Goal: Task Accomplishment & Management: Manage account settings

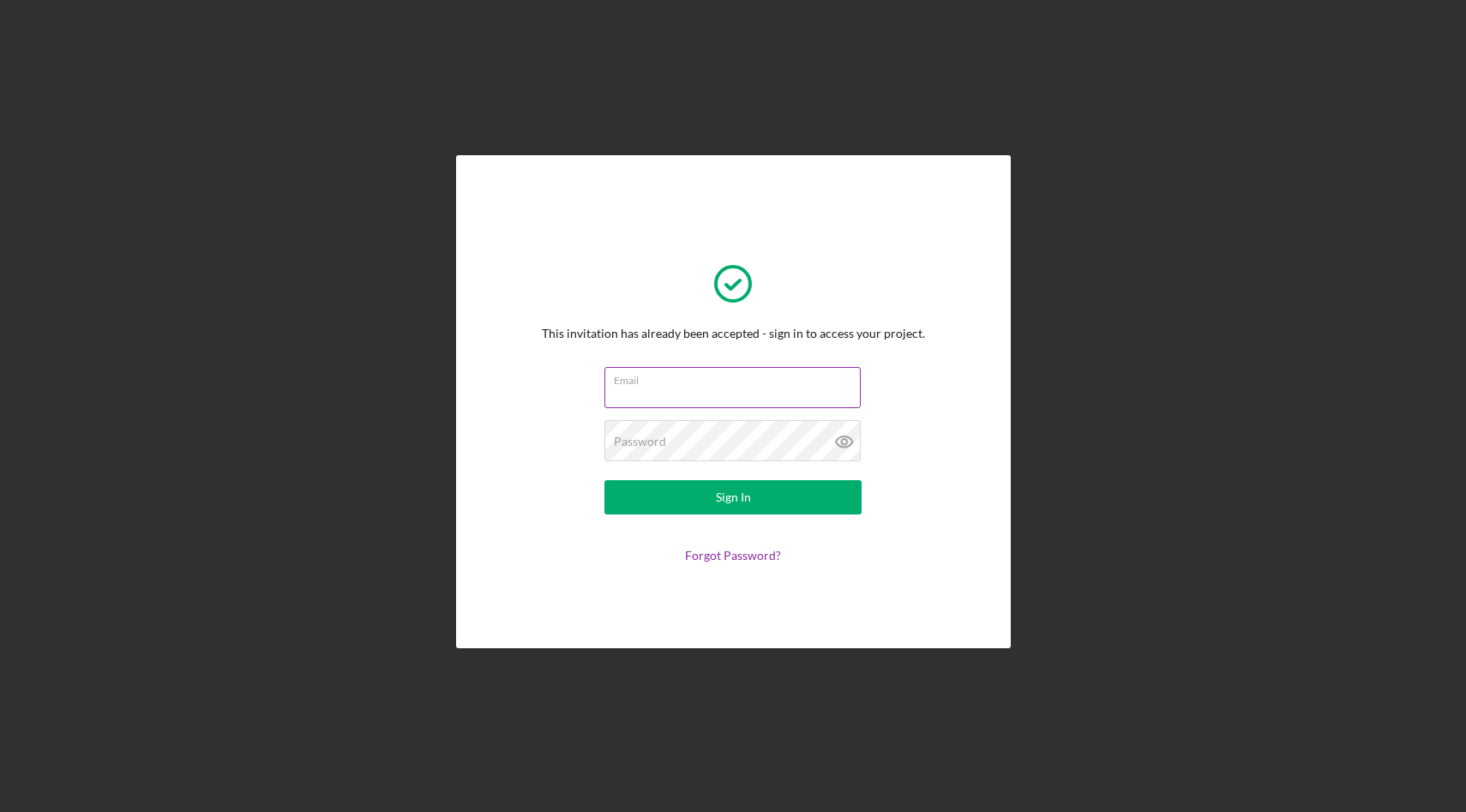
click at [754, 368] on div "Email" at bounding box center [733, 388] width 257 height 43
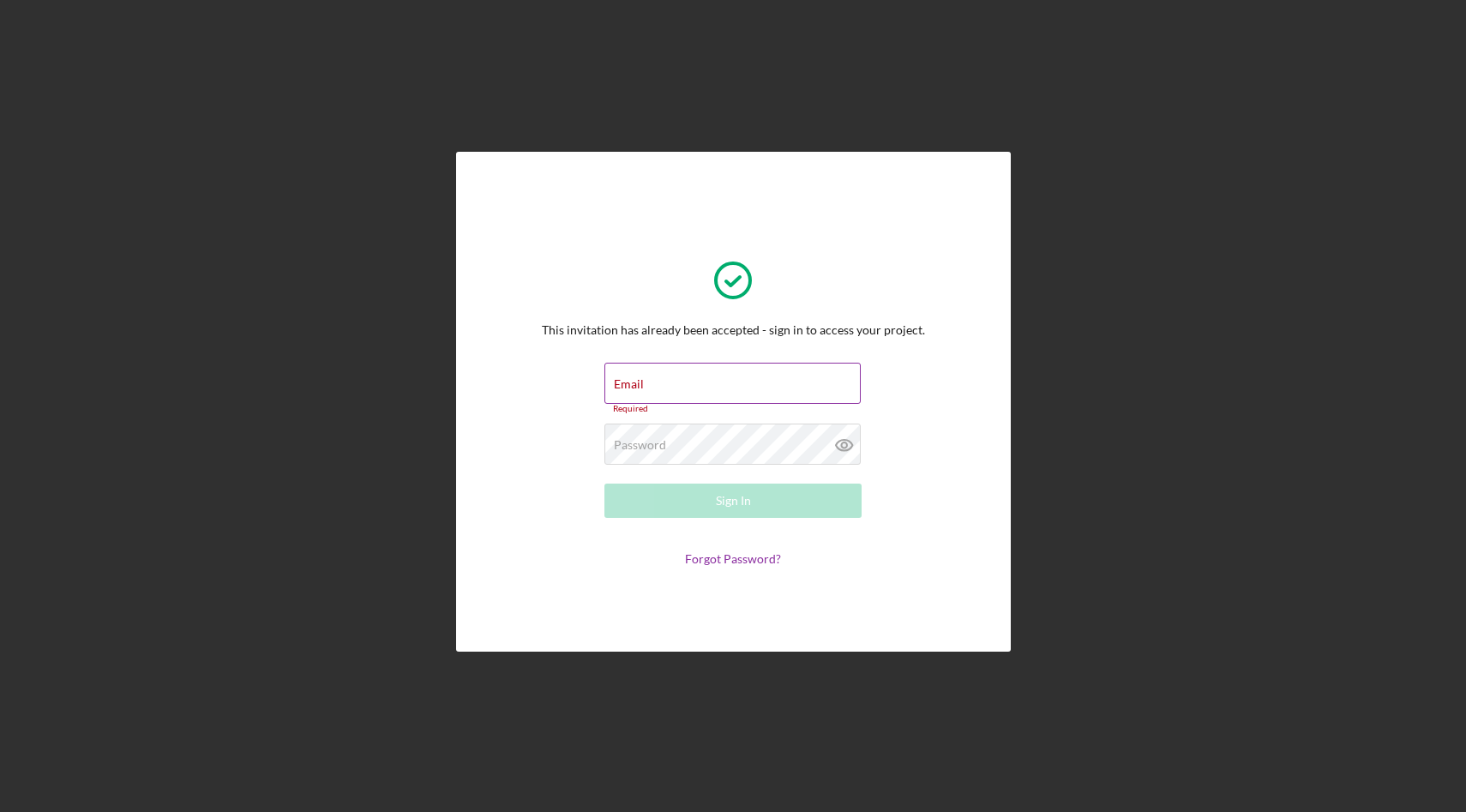
click at [715, 388] on input "Email" at bounding box center [733, 383] width 256 height 42
type input "[PERSON_NAME][EMAIL_ADDRESS][DOMAIN_NAME]"
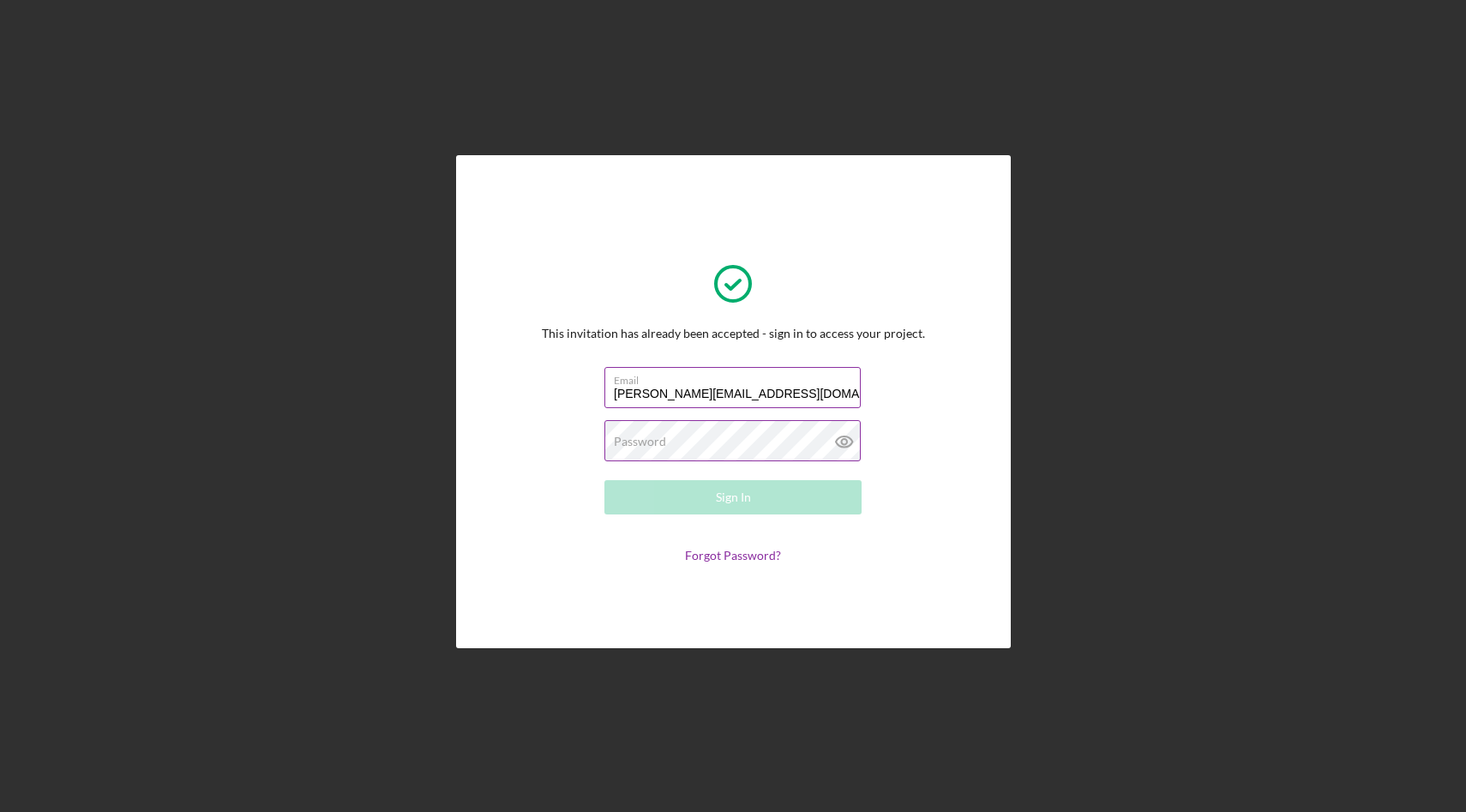
click at [718, 436] on div "Password Required" at bounding box center [733, 441] width 257 height 43
click at [604, 480] on button "Sign In" at bounding box center [733, 497] width 257 height 34
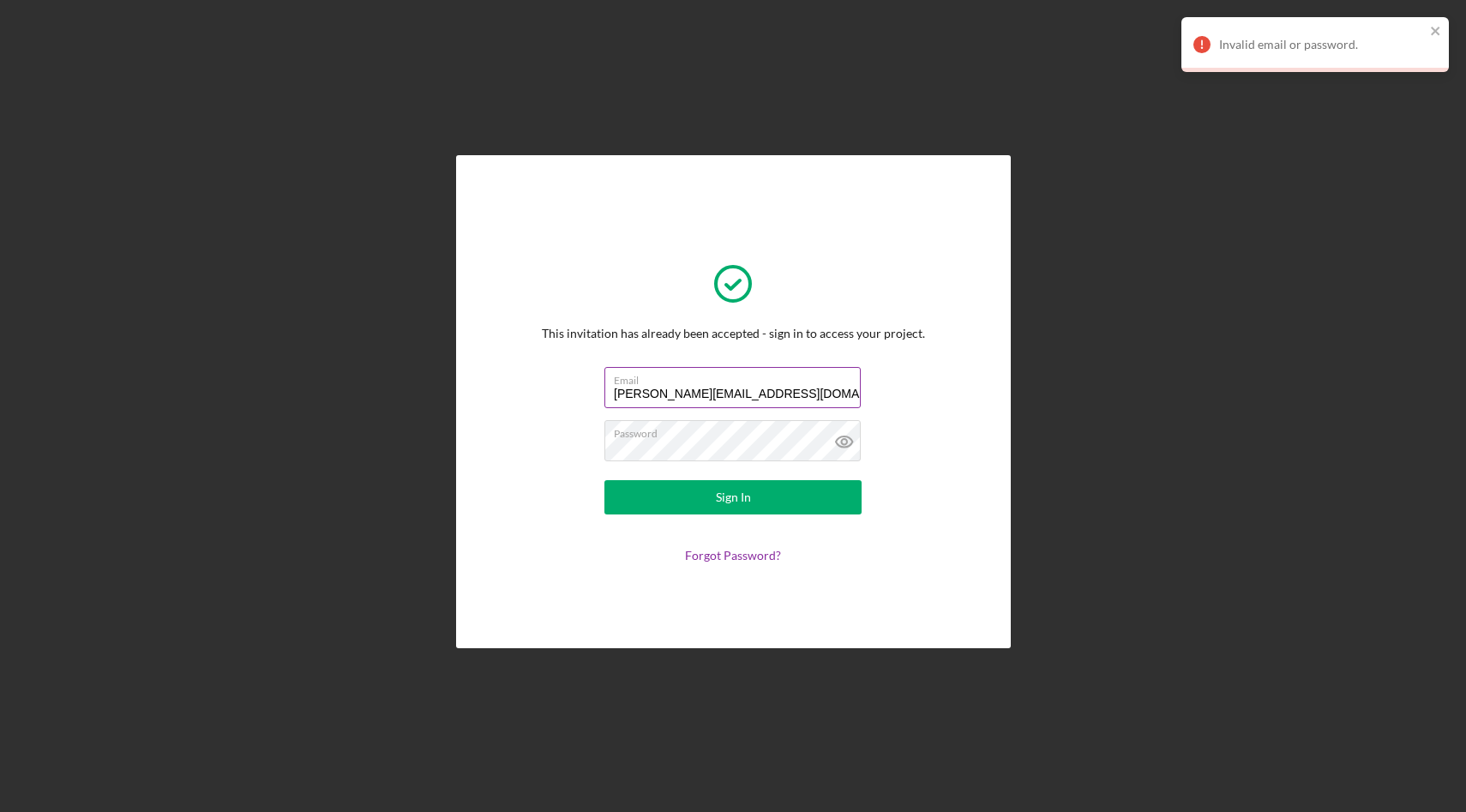
click at [900, 442] on form "Email [PERSON_NAME][EMAIL_ADDRESS][DOMAIN_NAME] Password Sign In Forgot Passwor…" at bounding box center [733, 464] width 343 height 195
click at [718, 556] on link "Forgot Password?" at bounding box center [733, 555] width 96 height 14
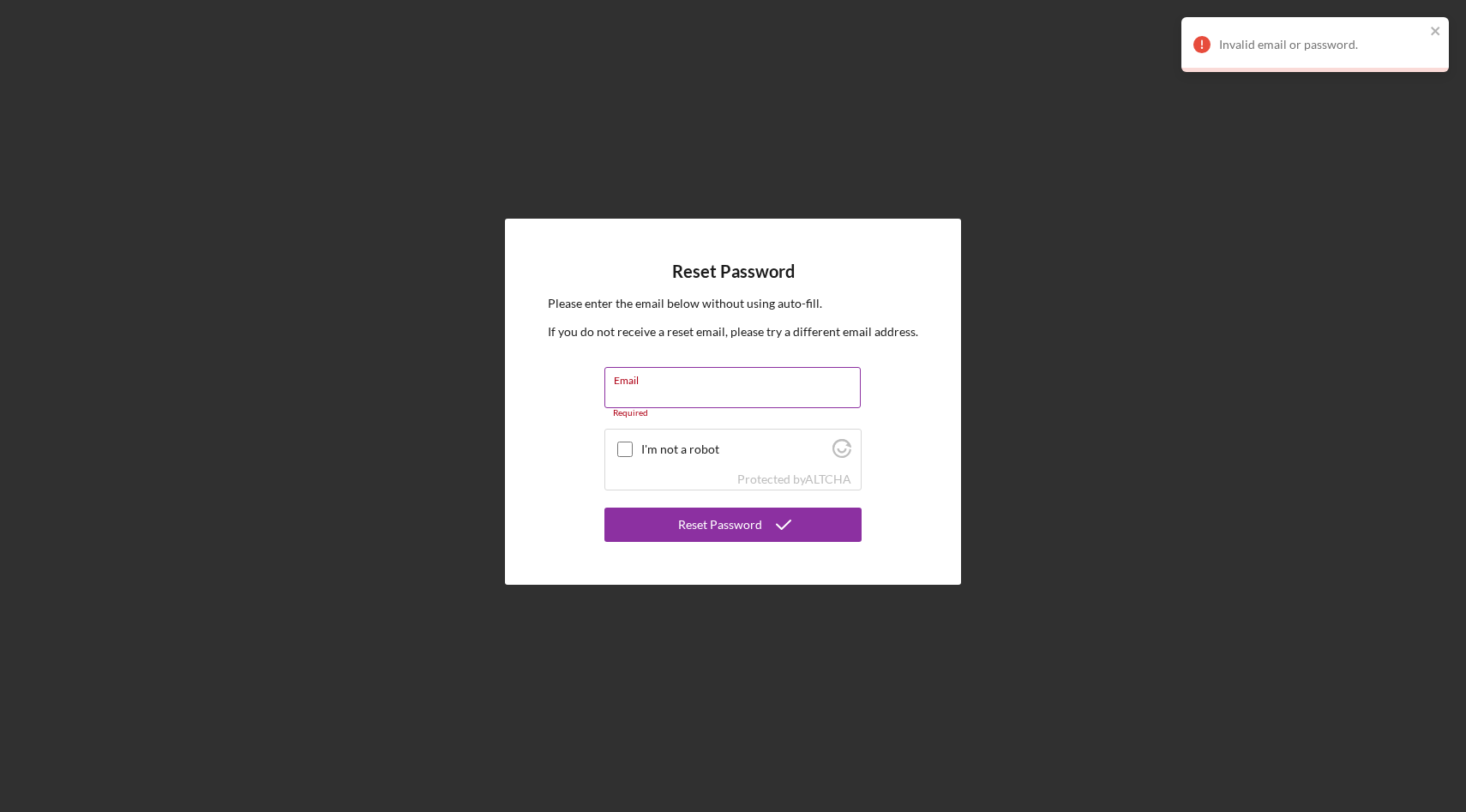
click at [643, 394] on input "Email" at bounding box center [733, 387] width 256 height 42
click at [626, 390] on input "Email" at bounding box center [733, 387] width 256 height 42
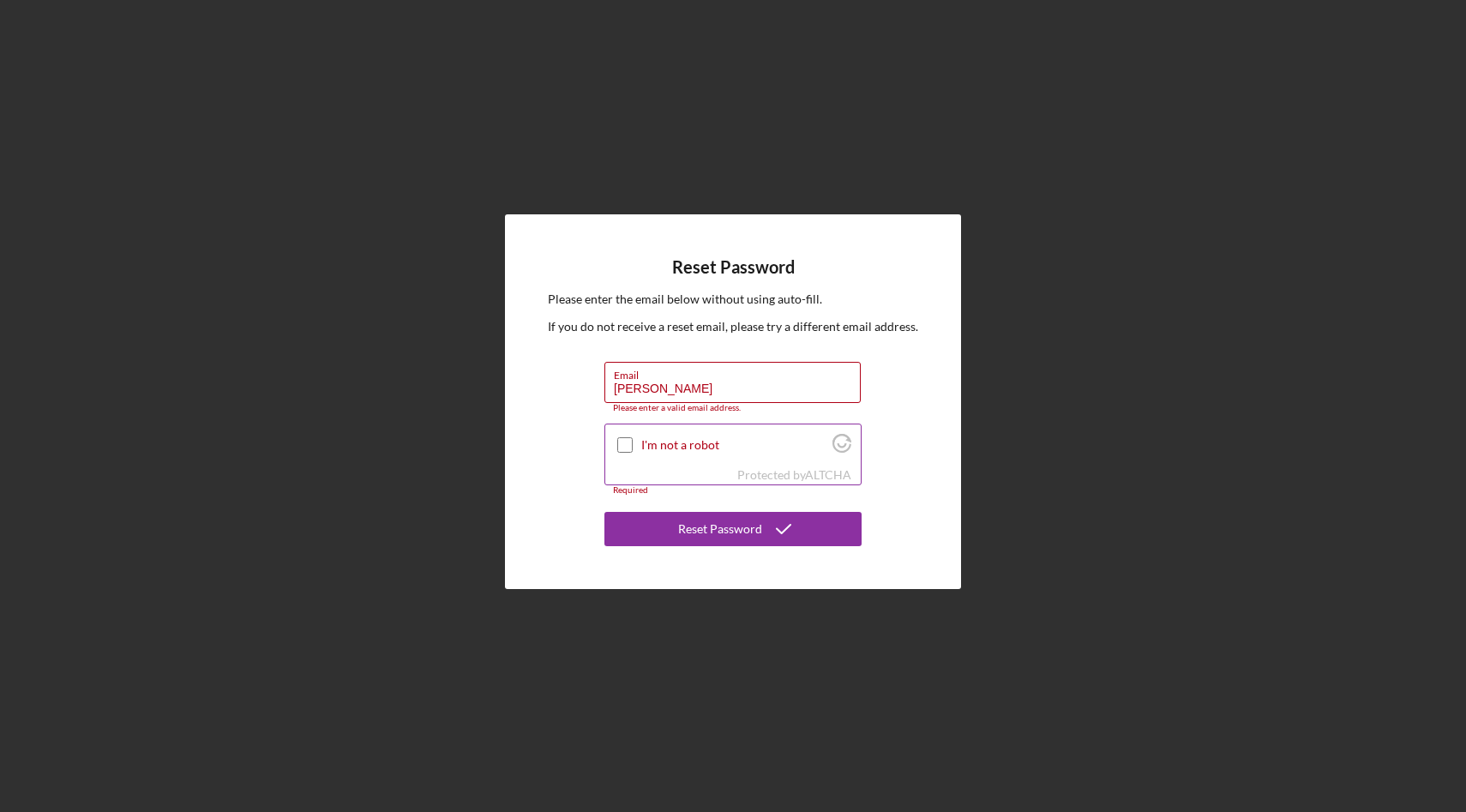
type input "[PERSON_NAME][EMAIL_ADDRESS][DOMAIN_NAME]"
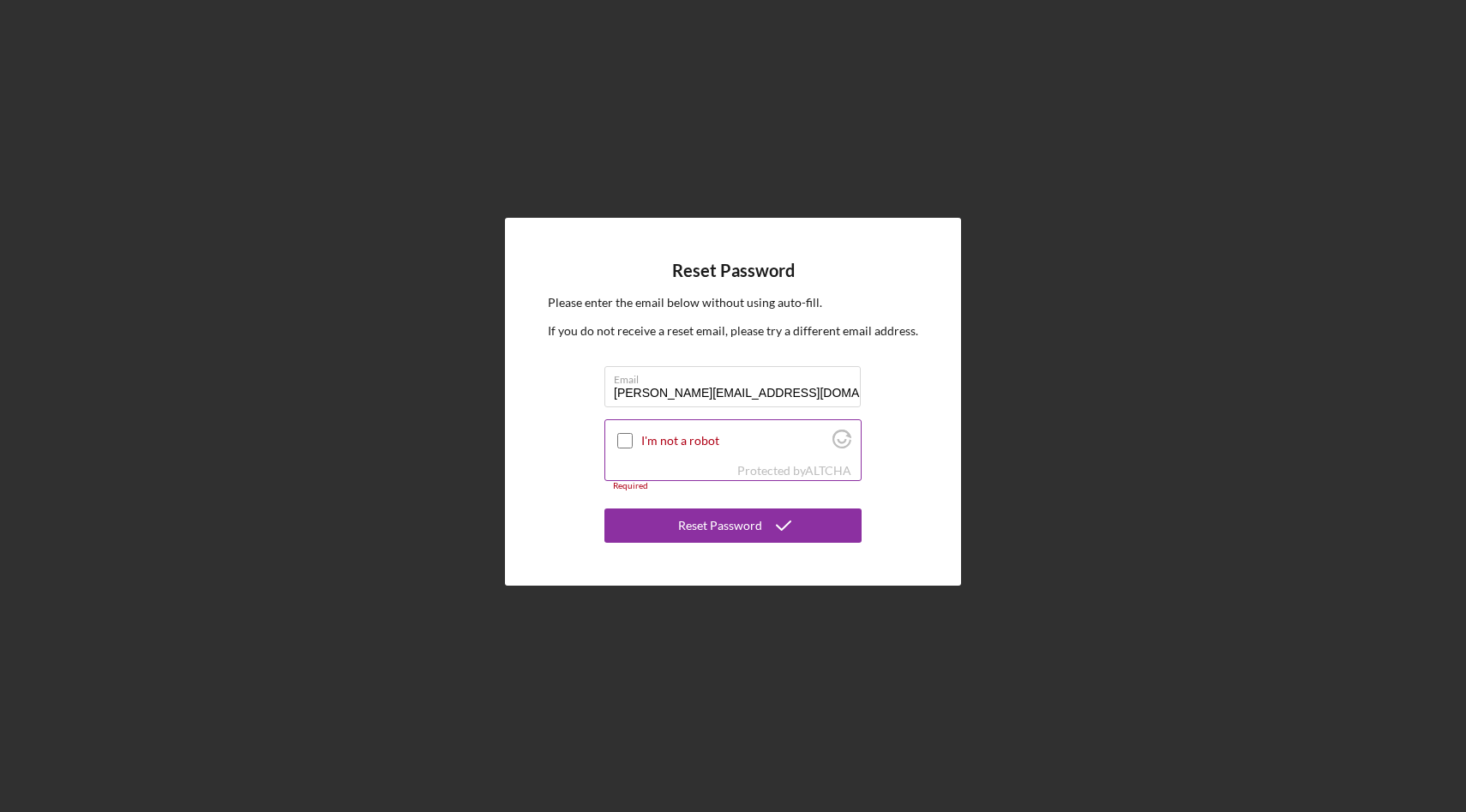
click at [624, 445] on input "I'm not a robot" at bounding box center [625, 440] width 15 height 15
checkbox input "true"
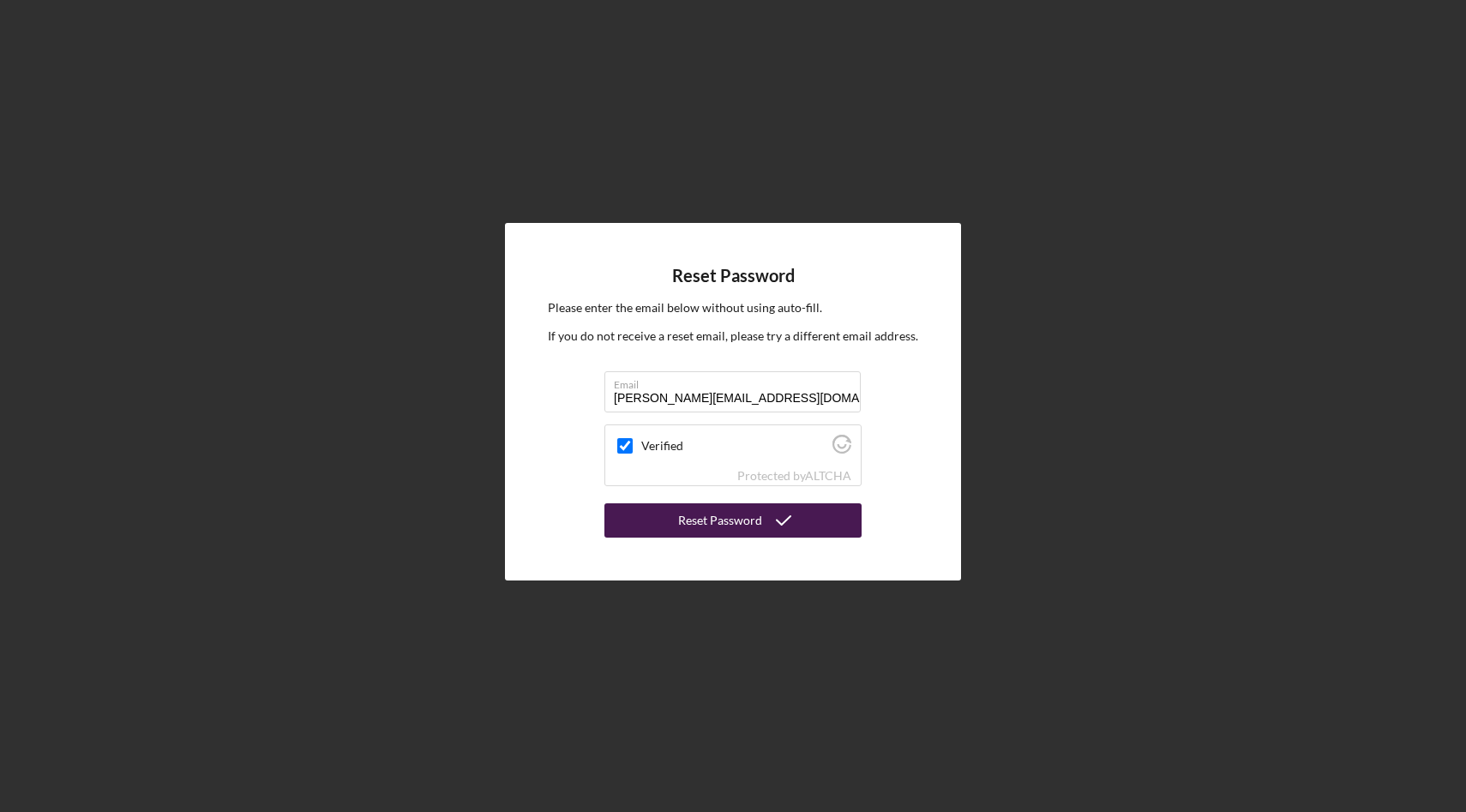
click at [733, 523] on div "Reset Password" at bounding box center [720, 520] width 84 height 34
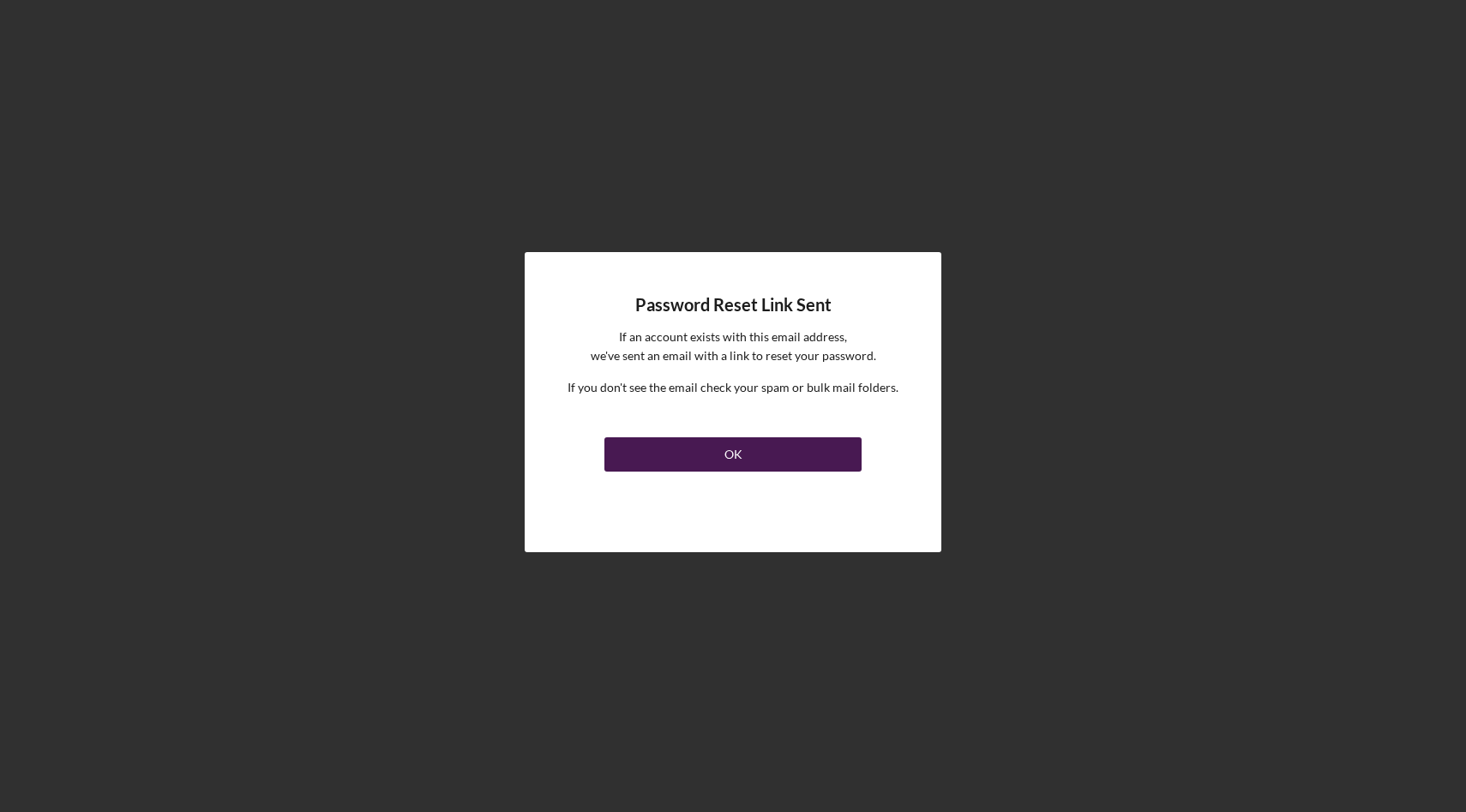
click at [742, 455] on button "OK" at bounding box center [733, 454] width 257 height 34
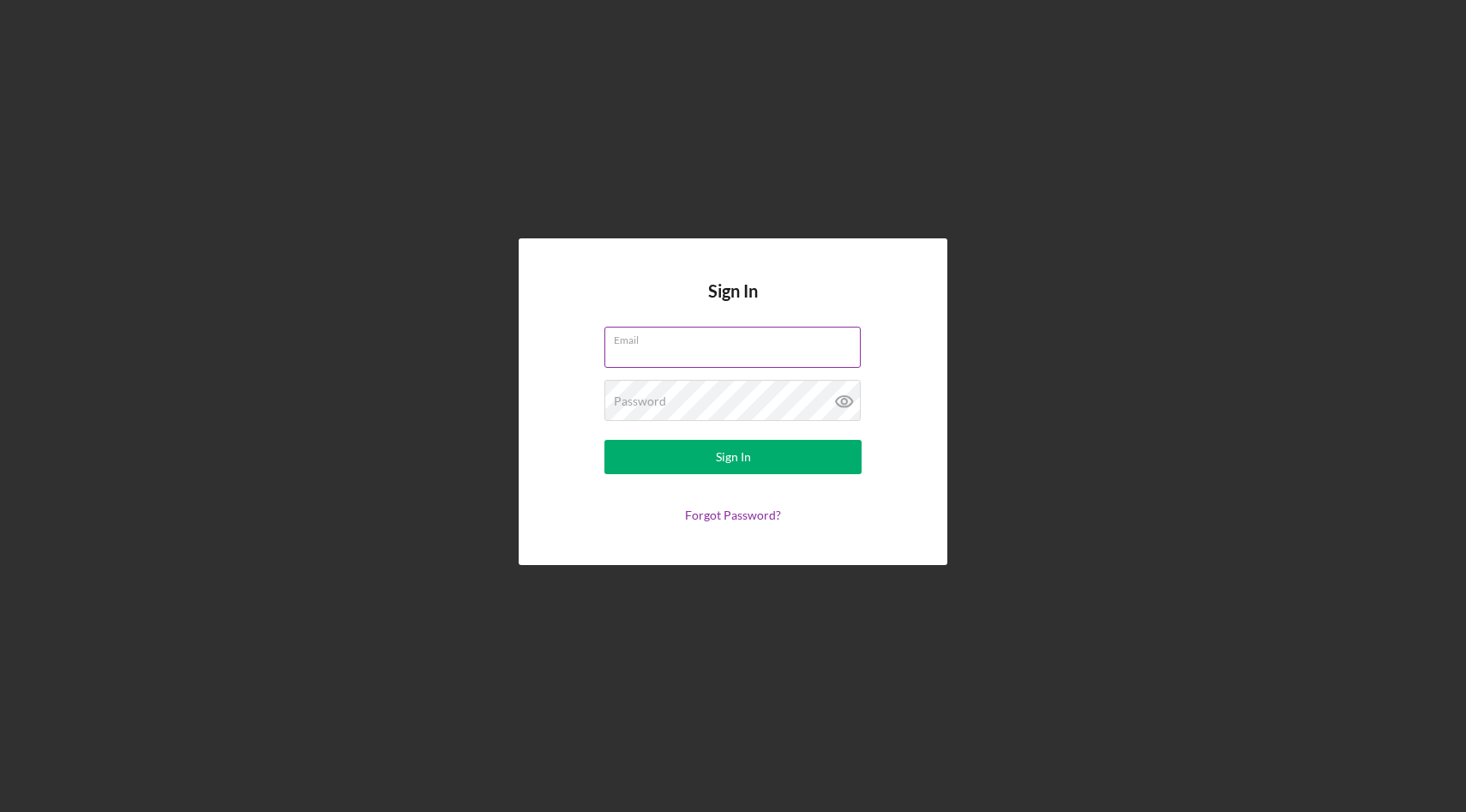
click at [678, 359] on input "Email" at bounding box center [733, 347] width 256 height 42
type input "[PERSON_NAME][EMAIL_ADDRESS][DOMAIN_NAME]"
click at [604, 440] on button "Sign In" at bounding box center [733, 457] width 257 height 34
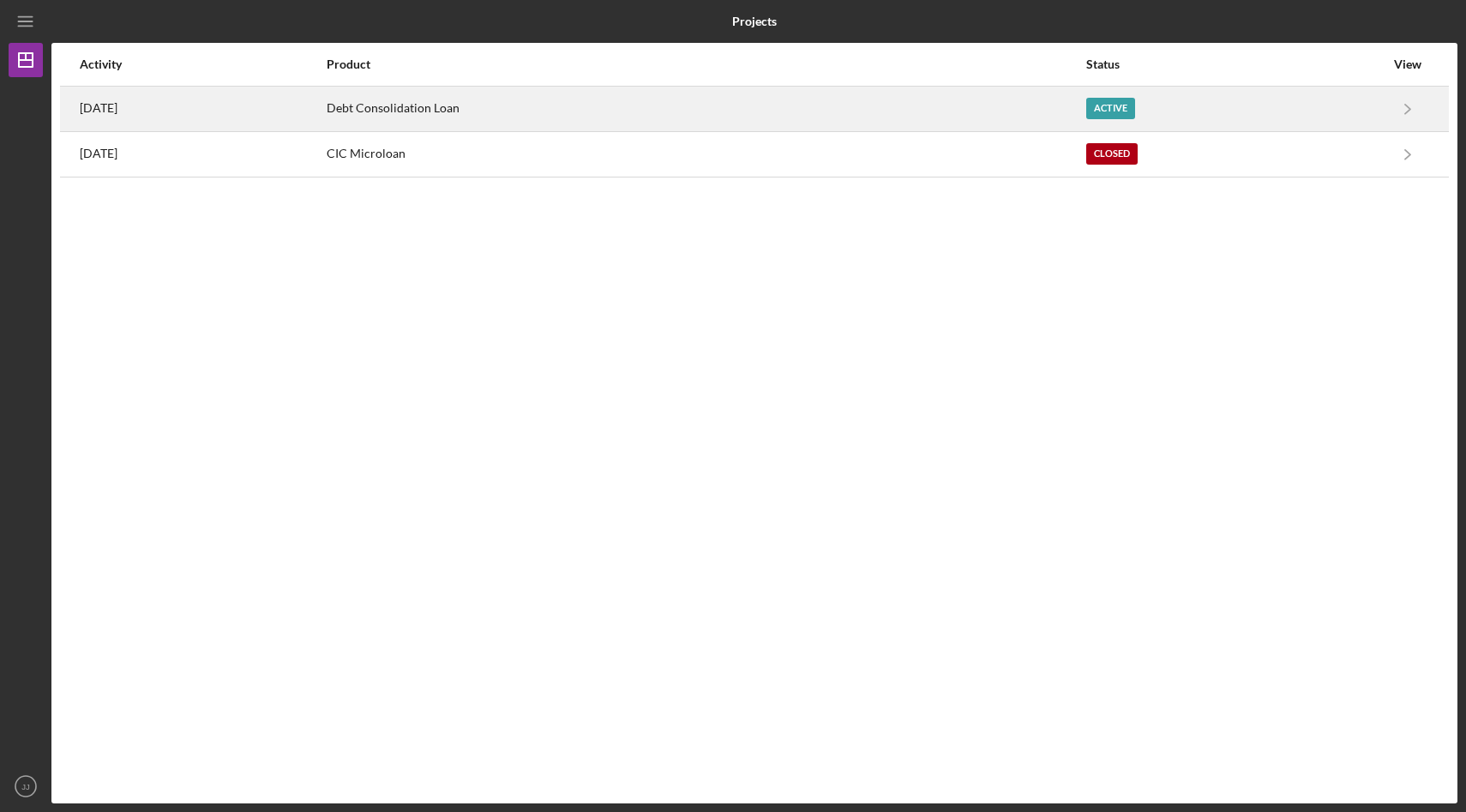
click at [133, 107] on div "[DATE]" at bounding box center [202, 109] width 246 height 43
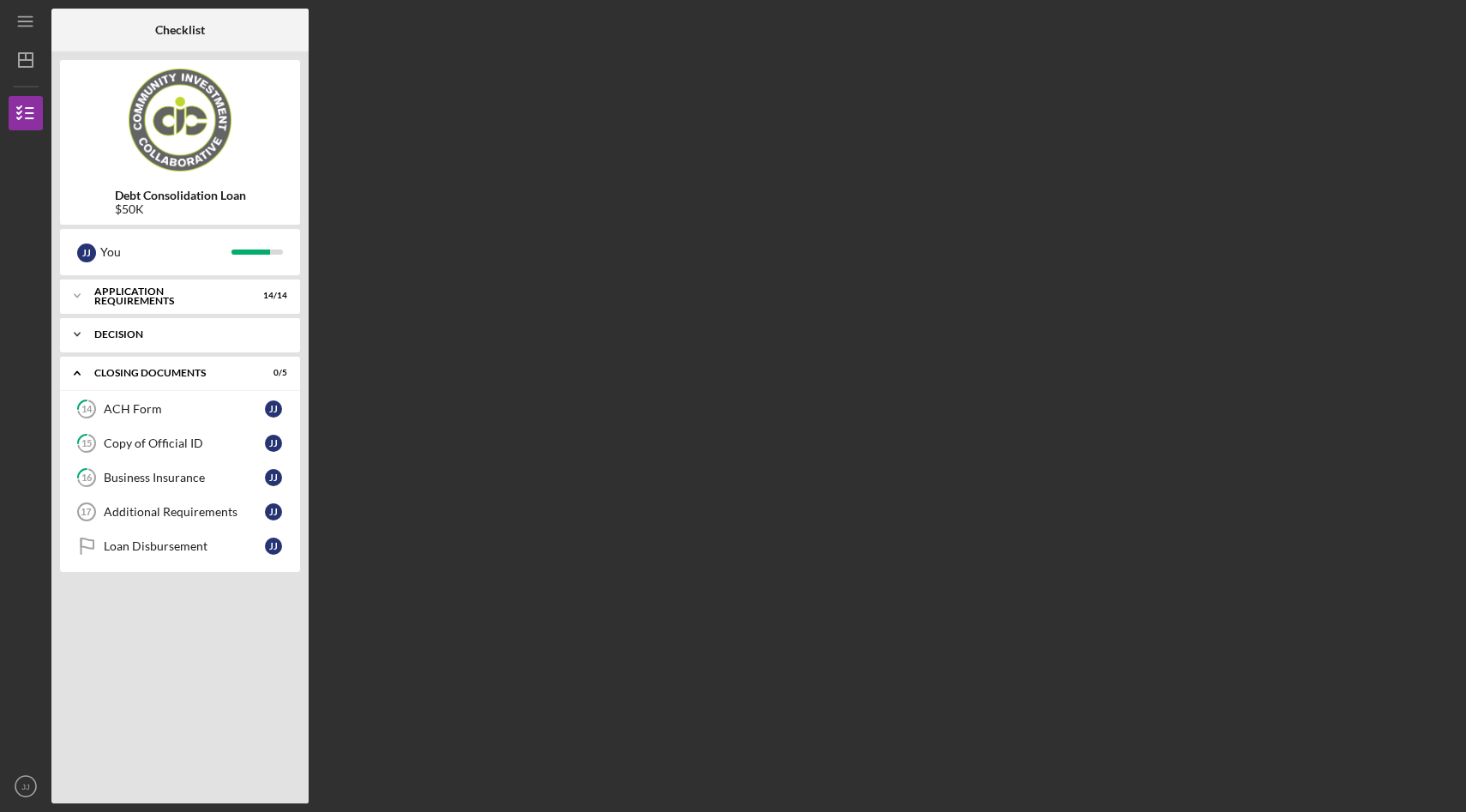
click at [133, 336] on div "Decision" at bounding box center [186, 335] width 185 height 11
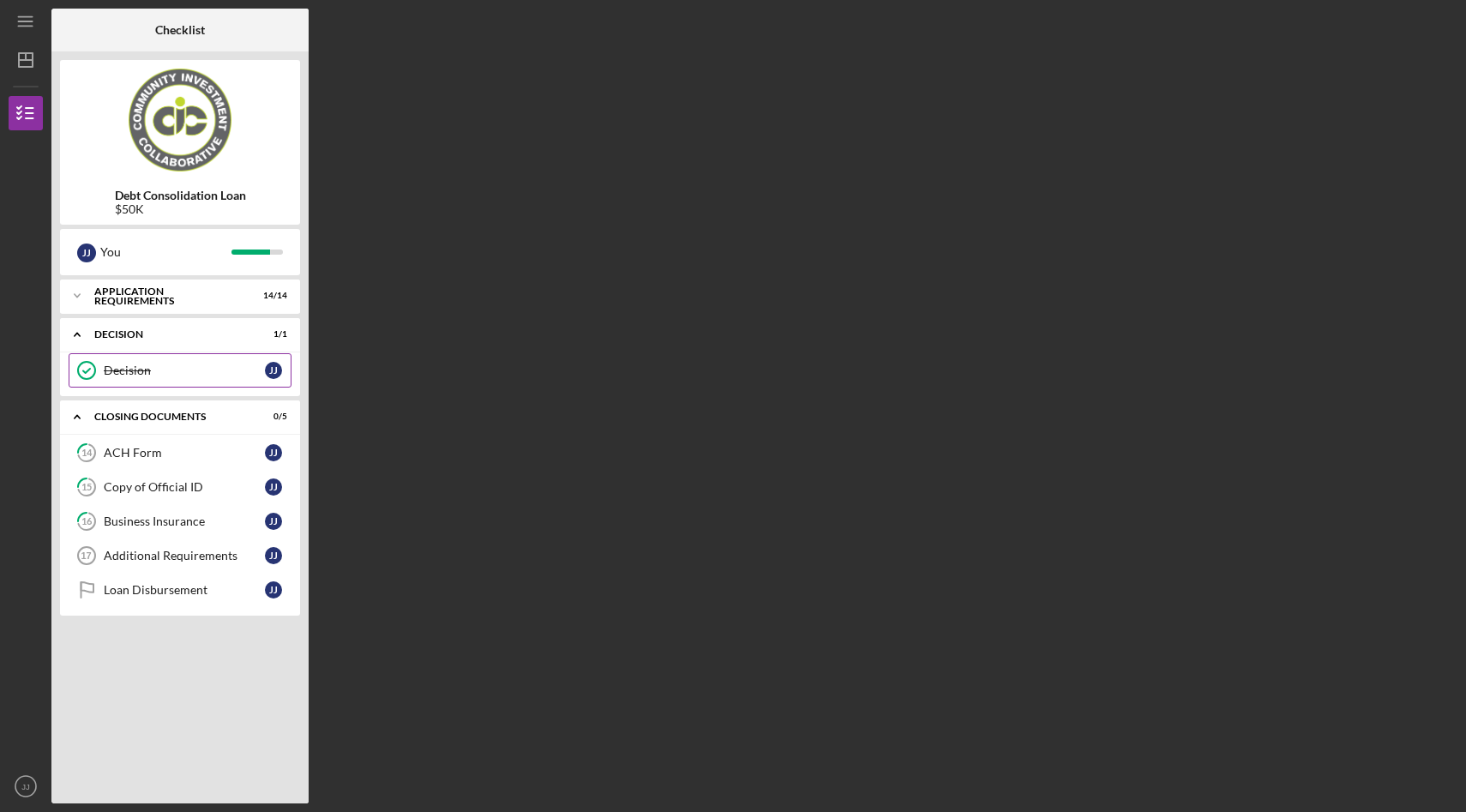
click at [131, 381] on link "Decision Decision J J" at bounding box center [180, 370] width 223 height 34
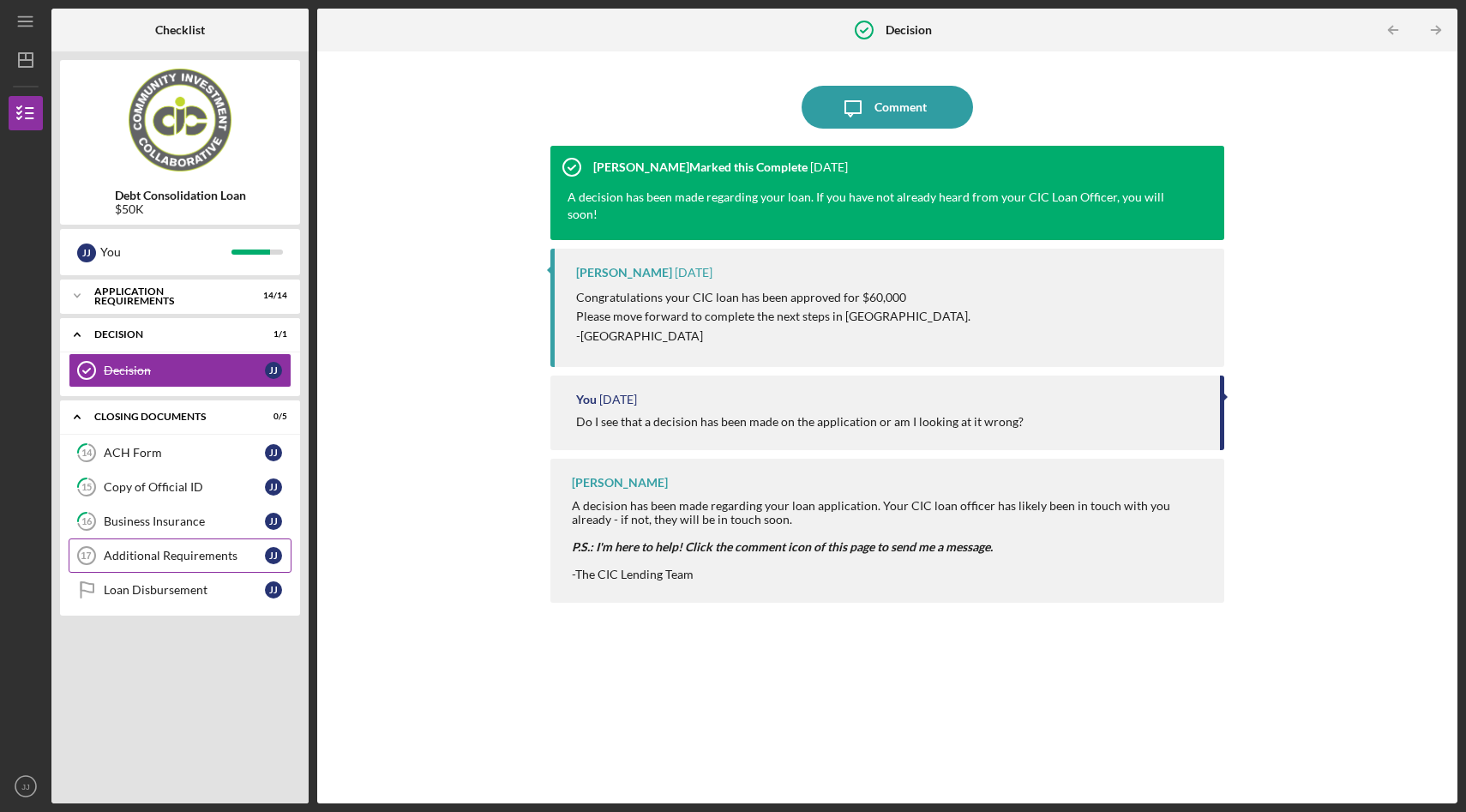
click at [168, 546] on link "Additional Requirements 17 Additional Requirements J J" at bounding box center [180, 555] width 223 height 34
